Goal: Check status: Check status

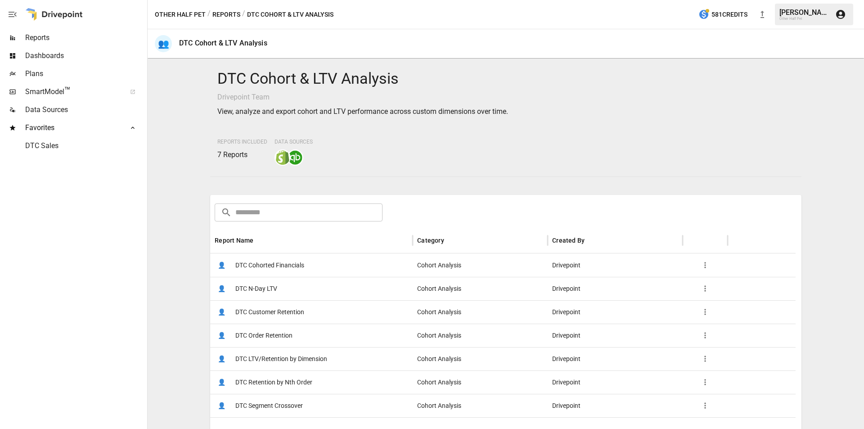
scroll to position [90, 0]
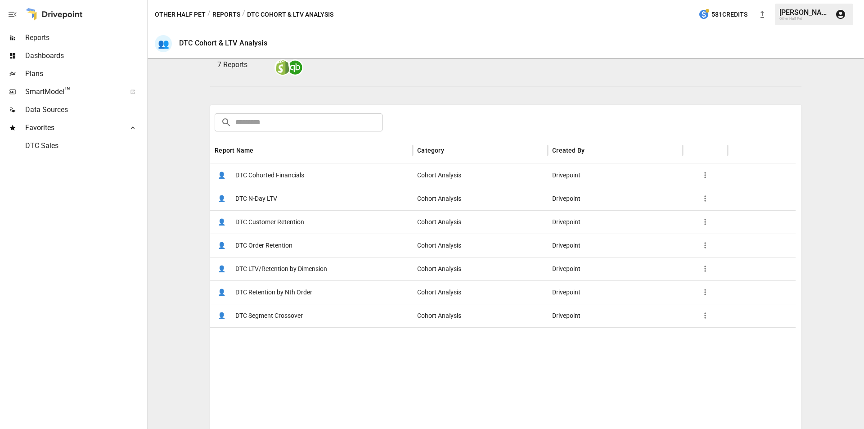
click at [268, 224] on span "DTC Customer Retention" at bounding box center [269, 222] width 69 height 23
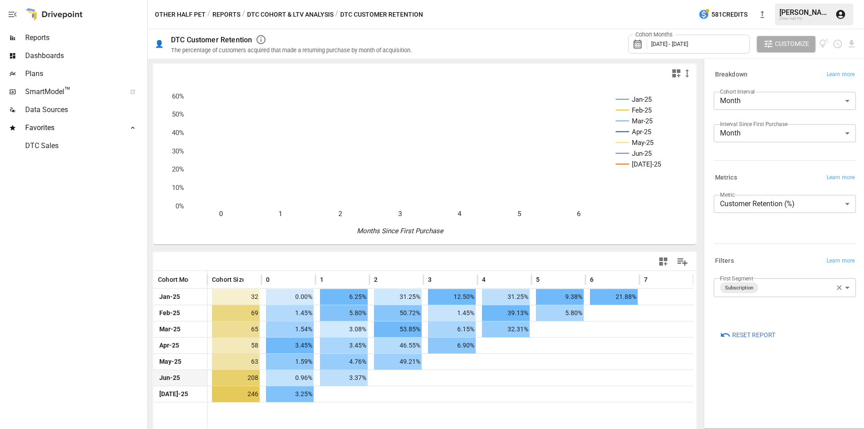
scroll to position [9, 0]
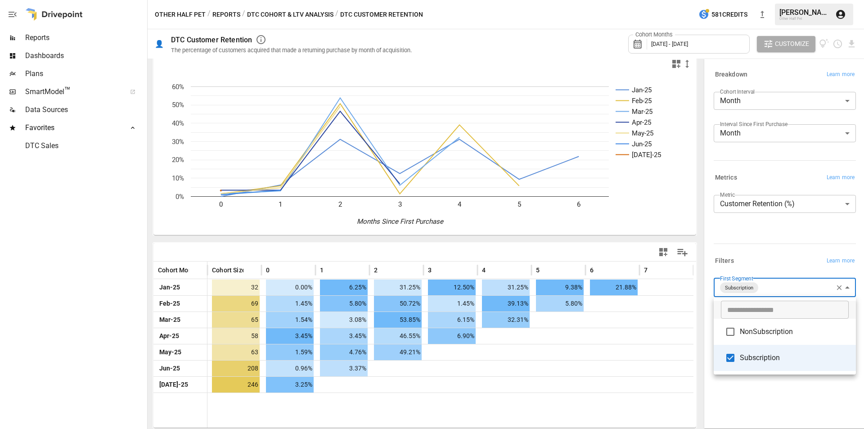
click at [782, 0] on body "**********" at bounding box center [432, 0] width 864 height 0
type input "**********"
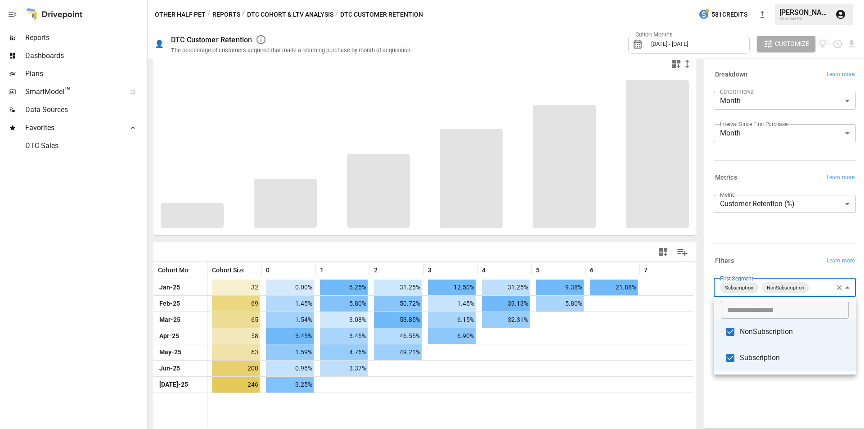
click at [761, 250] on div at bounding box center [432, 214] width 864 height 429
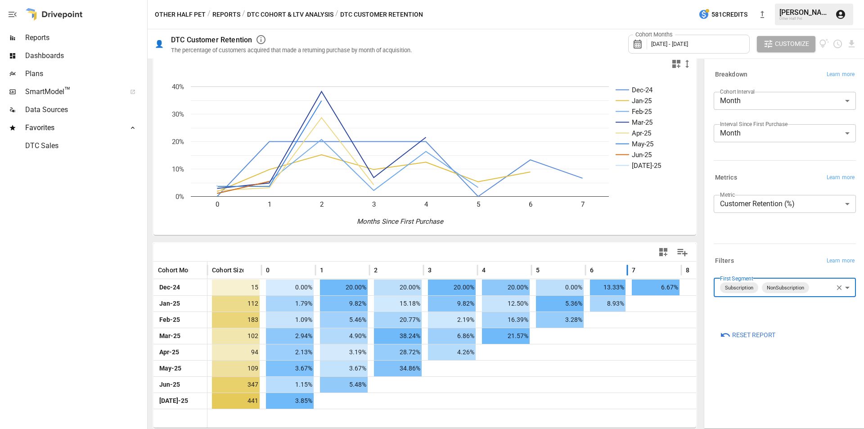
drag, startPoint x: 640, startPoint y: 269, endPoint x: 627, endPoint y: 274, distance: 13.0
click at [627, 274] on div at bounding box center [627, 270] width 5 height 18
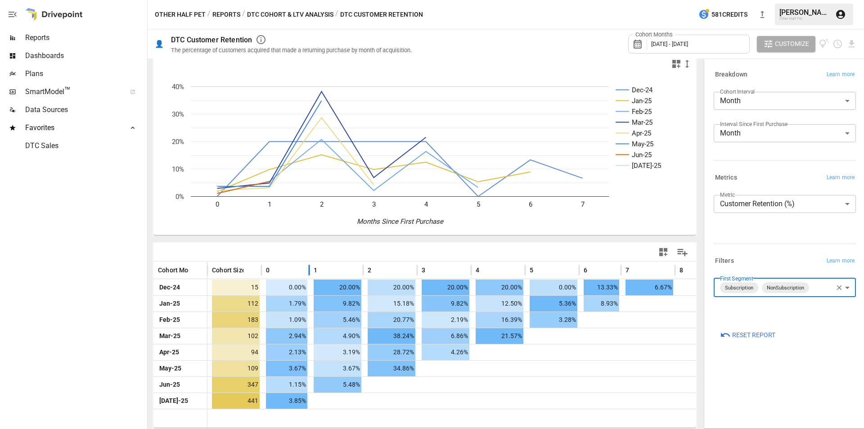
drag, startPoint x: 316, startPoint y: 266, endPoint x: 309, endPoint y: 265, distance: 7.2
click at [309, 265] on div at bounding box center [309, 270] width 5 height 18
drag, startPoint x: 363, startPoint y: 269, endPoint x: 357, endPoint y: 269, distance: 5.4
click at [360, 269] on div at bounding box center [362, 270] width 5 height 18
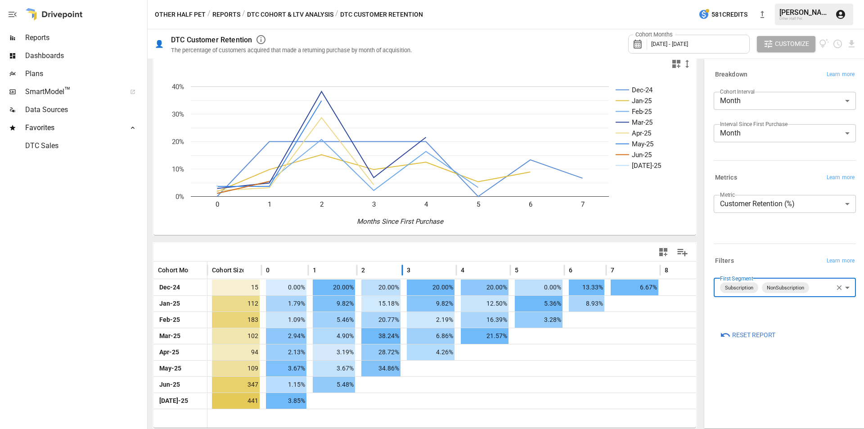
drag, startPoint x: 409, startPoint y: 271, endPoint x: 402, endPoint y: 273, distance: 7.5
click at [402, 273] on div at bounding box center [402, 270] width 5 height 18
drag, startPoint x: 457, startPoint y: 269, endPoint x: 449, endPoint y: 269, distance: 8.1
click at [455, 269] on div at bounding box center [457, 270] width 5 height 18
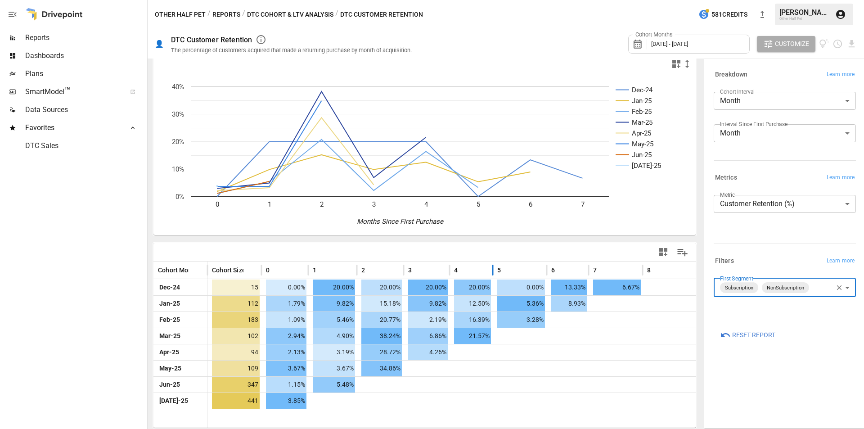
drag, startPoint x: 503, startPoint y: 269, endPoint x: 492, endPoint y: 268, distance: 10.9
click at [492, 268] on div at bounding box center [493, 270] width 5 height 18
drag, startPoint x: 541, startPoint y: 270, endPoint x: 533, endPoint y: 270, distance: 7.2
click at [536, 270] on div at bounding box center [538, 270] width 5 height 18
drag, startPoint x: 629, startPoint y: 270, endPoint x: 619, endPoint y: 271, distance: 10.4
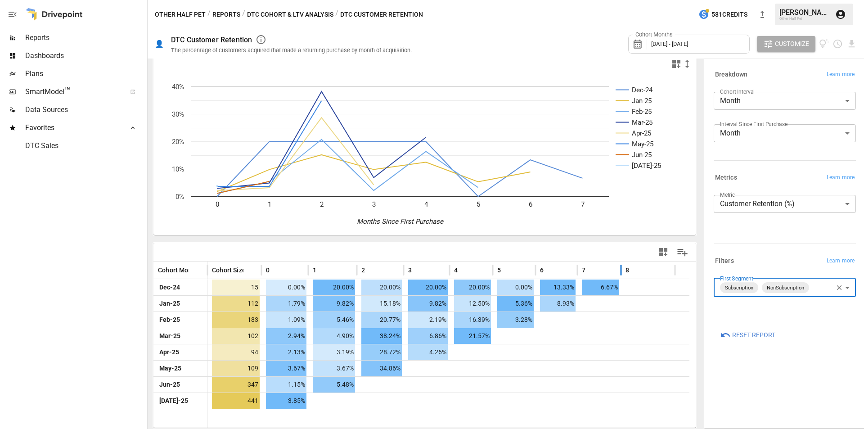
click at [619, 271] on div at bounding box center [621, 270] width 5 height 18
